Goal: Information Seeking & Learning: Understand process/instructions

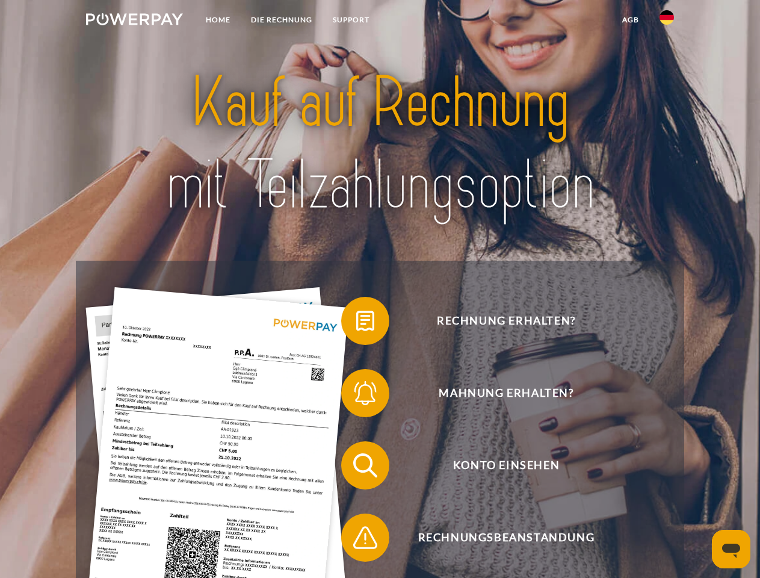
click at [134, 21] on img at bounding box center [134, 19] width 97 height 12
click at [667, 21] on img at bounding box center [666, 17] width 14 height 14
click at [630, 20] on link "agb" at bounding box center [630, 20] width 37 height 22
click at [356, 323] on span at bounding box center [347, 321] width 60 height 60
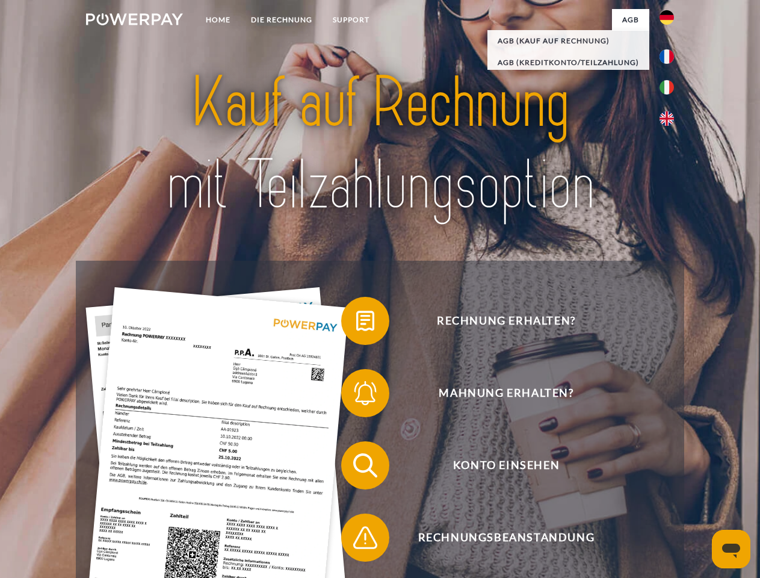
click at [356, 395] on div "Rechnung erhalten? Mahnung erhalten? Konto einsehen" at bounding box center [380, 500] width 608 height 481
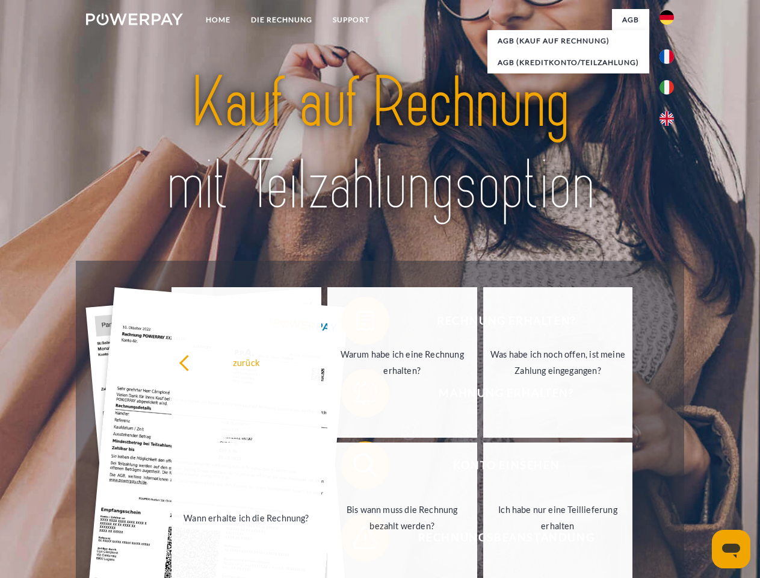
click at [356, 467] on link "Bis wann muss die Rechnung bezahlt werden?" at bounding box center [402, 517] width 150 height 150
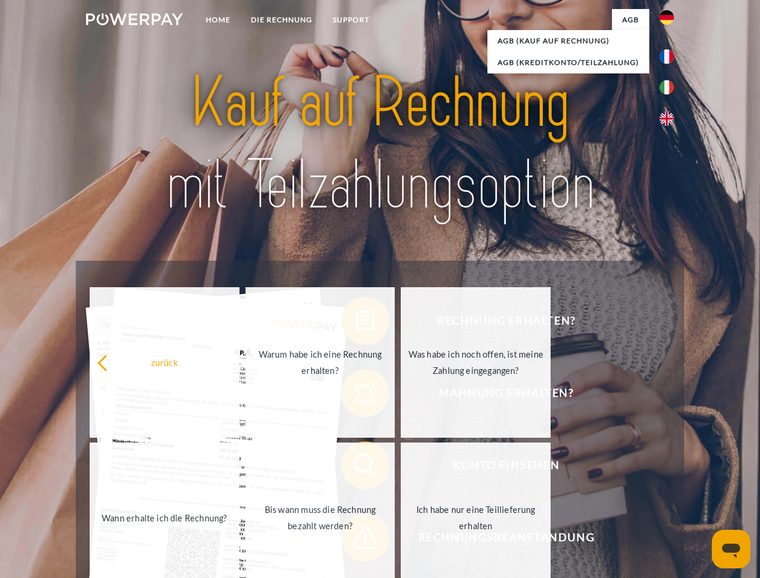
click at [356, 540] on span at bounding box center [347, 537] width 60 height 60
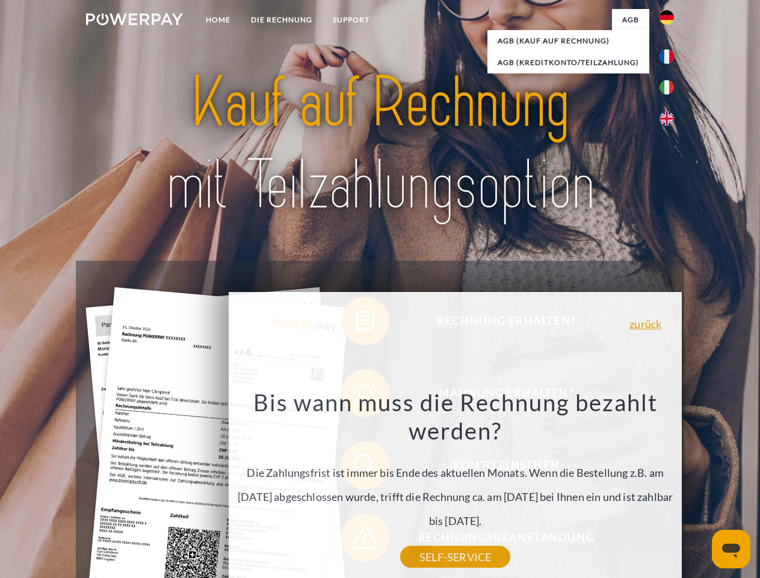
click at [731, 549] on icon "Messaging-Fenster öffnen" at bounding box center [731, 550] width 18 height 14
